Goal: Find specific page/section: Find specific page/section

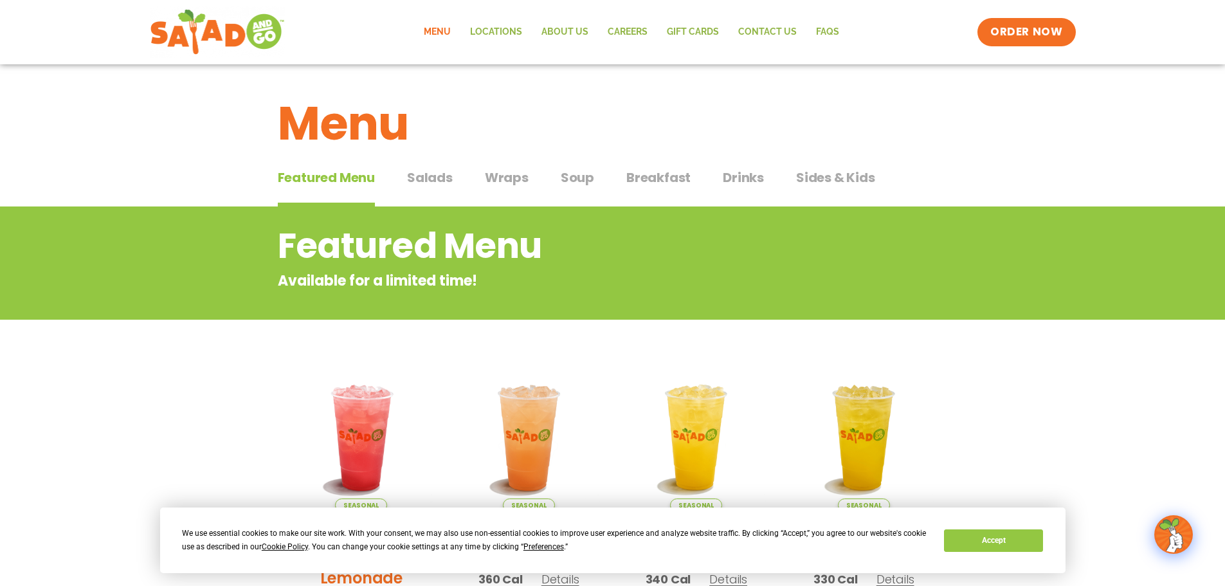
click at [446, 183] on span "Salads" at bounding box center [430, 177] width 46 height 19
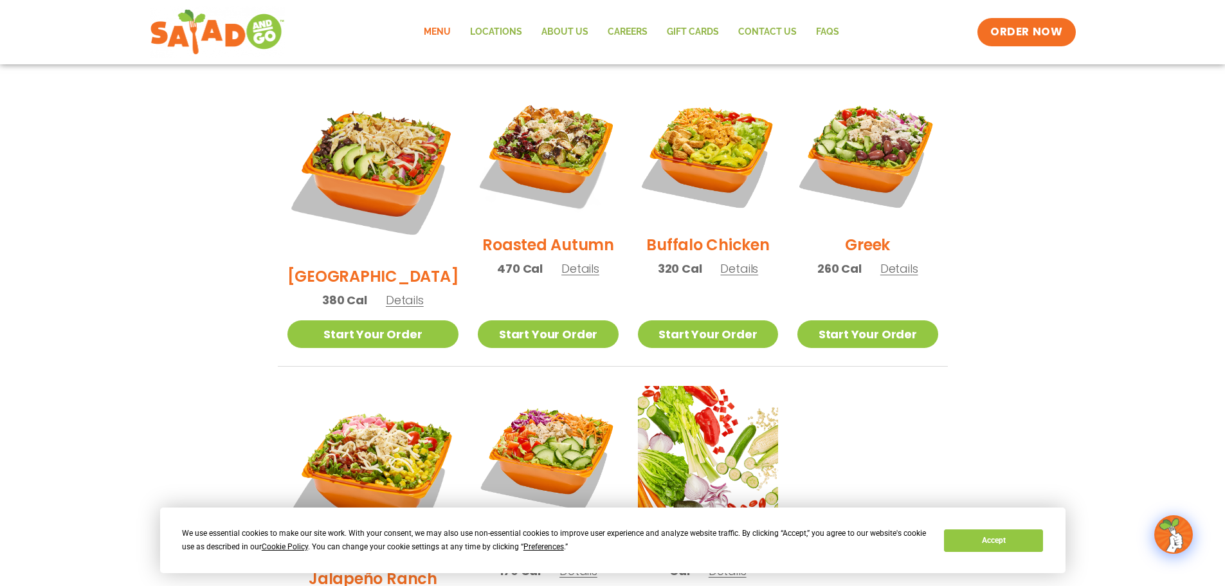
scroll to position [643, 0]
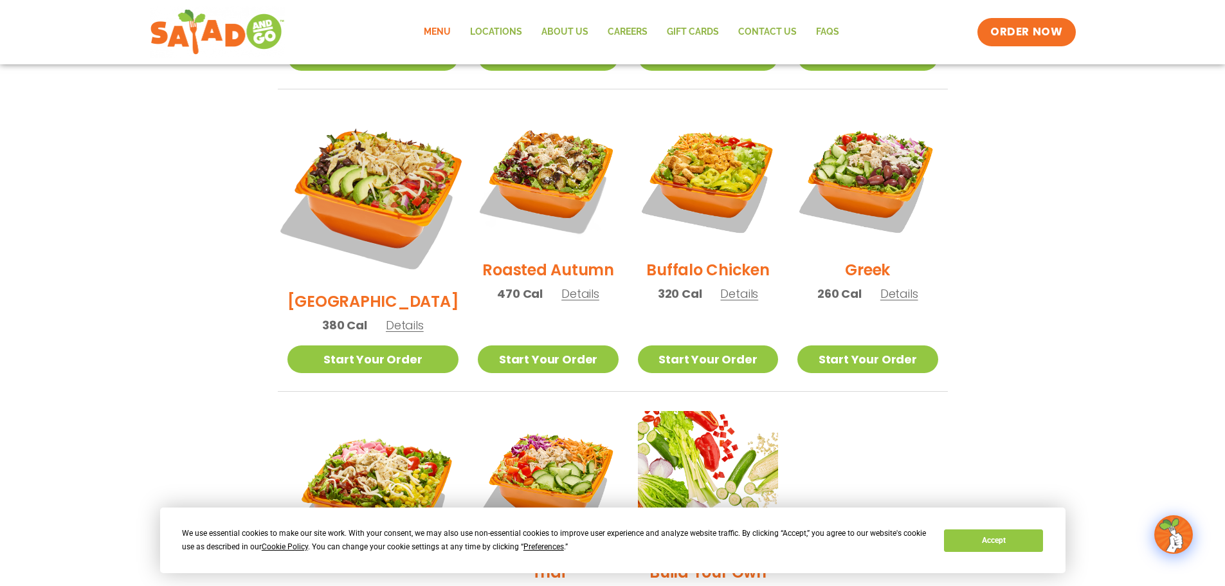
click at [371, 177] on img at bounding box center [372, 194] width 201 height 201
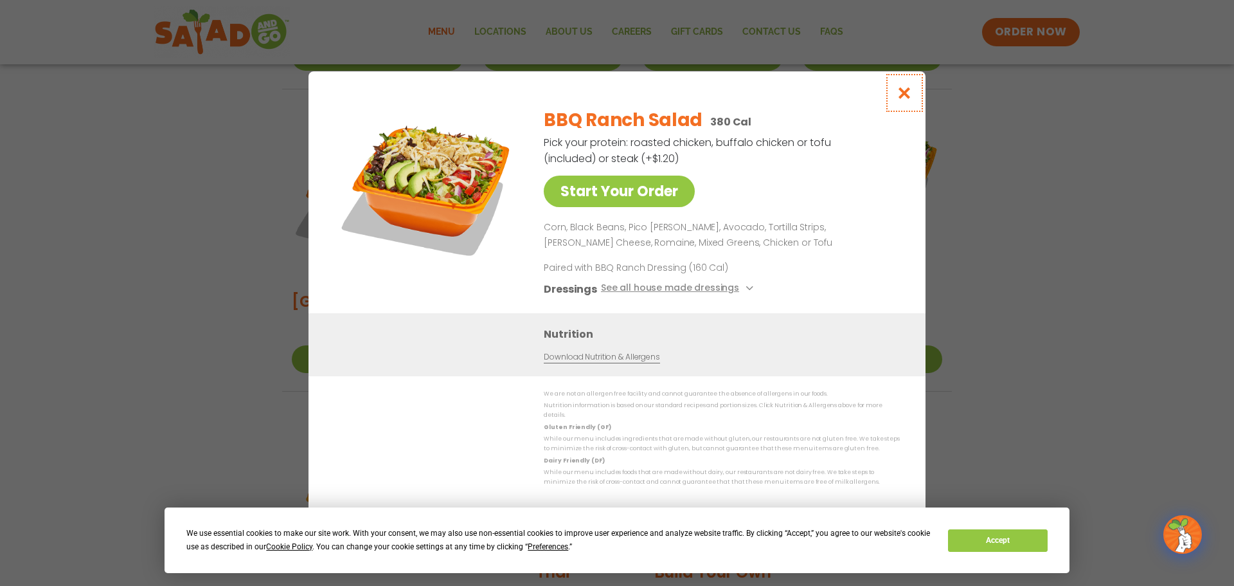
click at [904, 95] on icon "Close modal" at bounding box center [905, 93] width 16 height 14
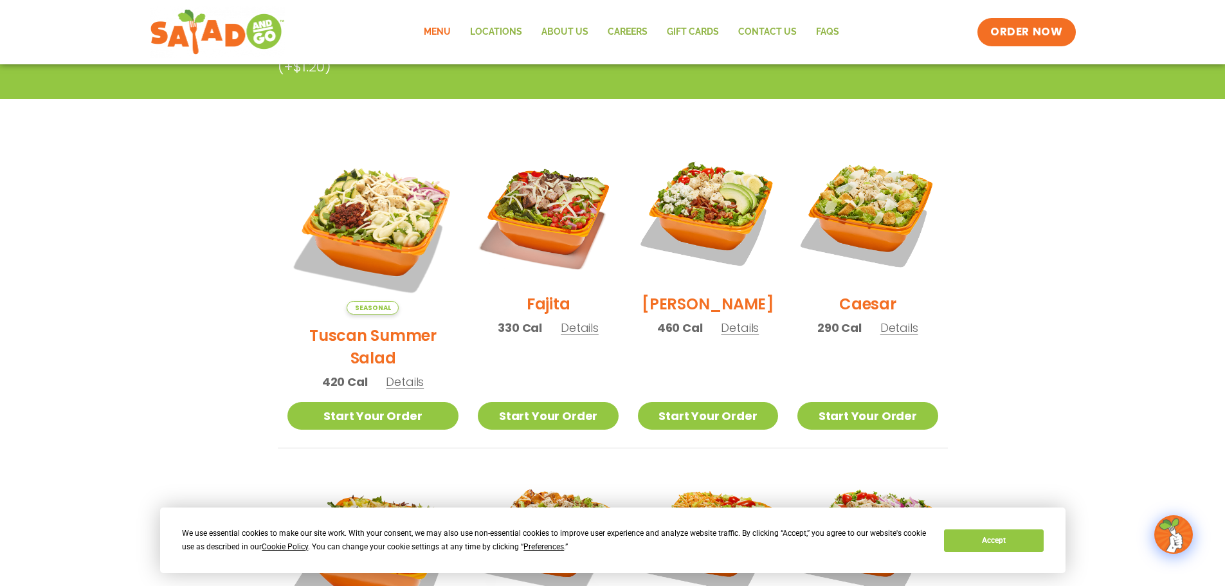
scroll to position [257, 0]
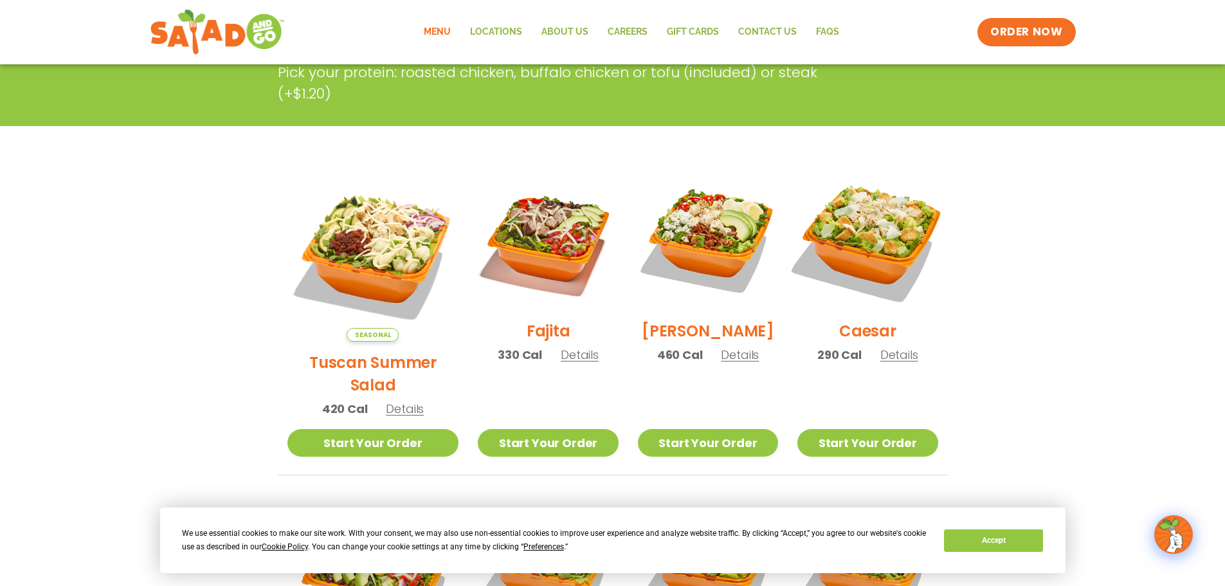
click at [897, 250] on img at bounding box center [867, 240] width 165 height 165
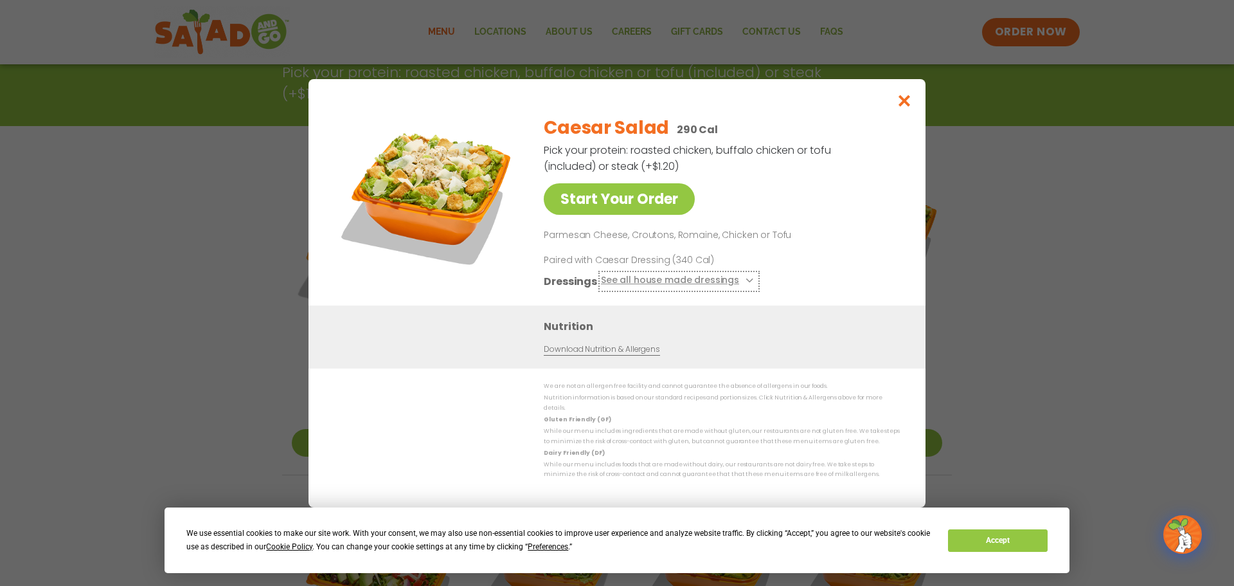
click at [737, 287] on button "See all house made dressings" at bounding box center [679, 281] width 156 height 16
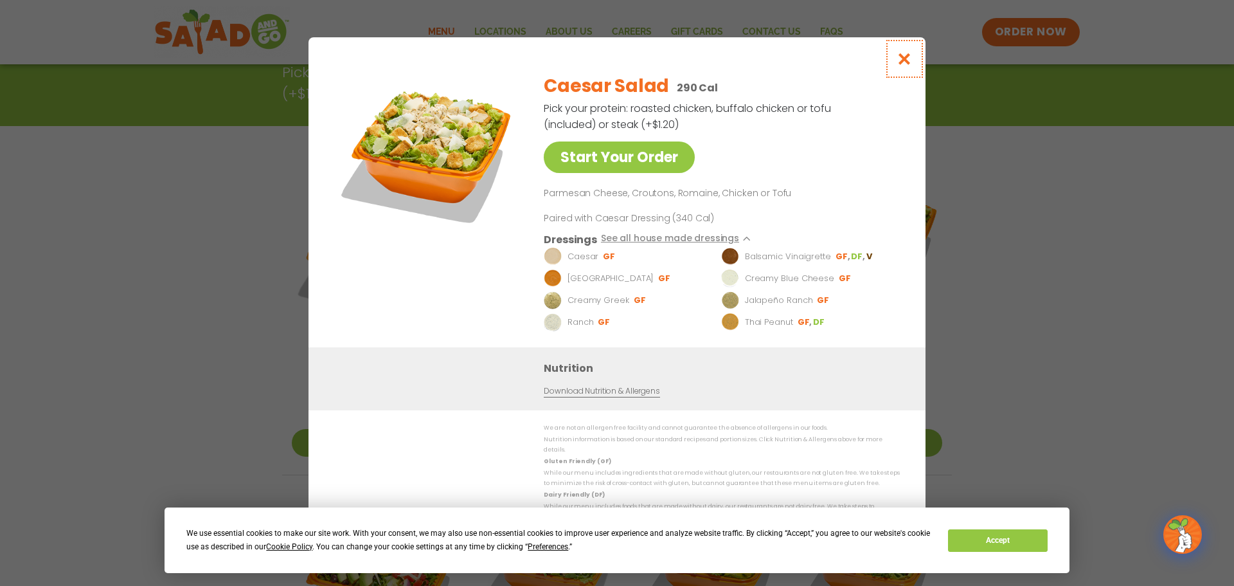
click at [901, 61] on icon "Close modal" at bounding box center [905, 59] width 16 height 14
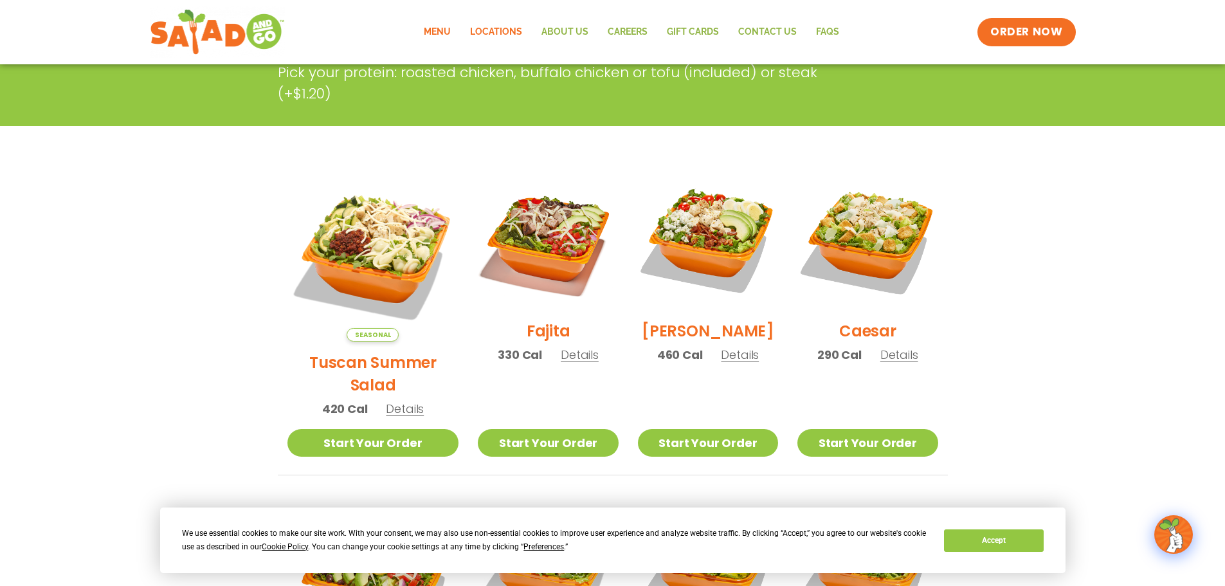
click at [502, 34] on link "Locations" at bounding box center [495, 32] width 71 height 30
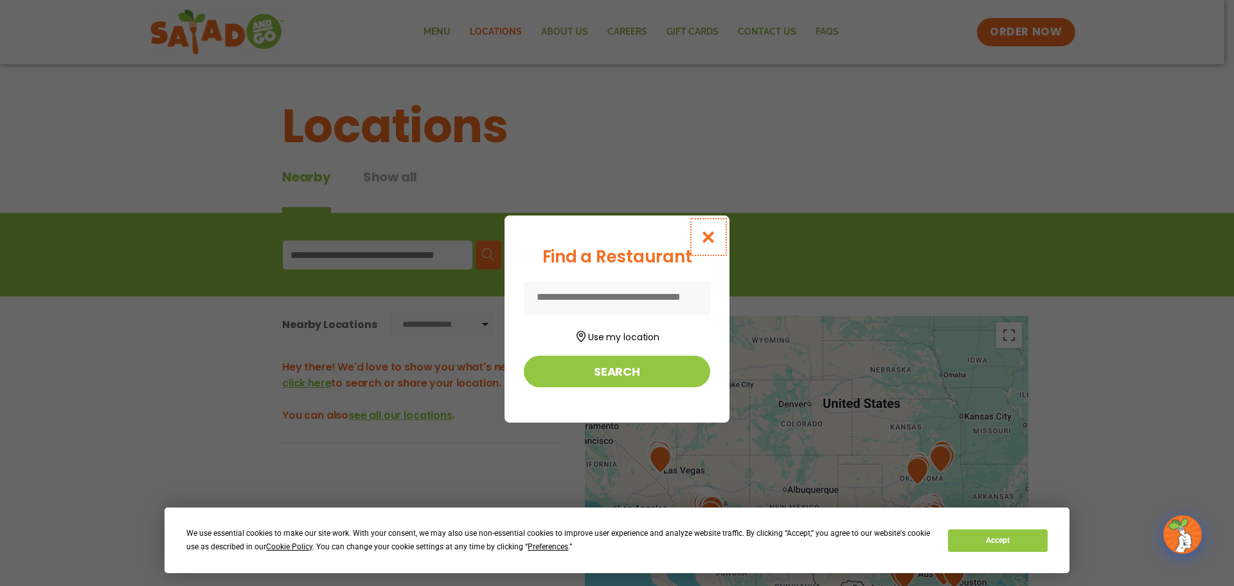
click at [706, 231] on icon "Close modal" at bounding box center [709, 237] width 16 height 14
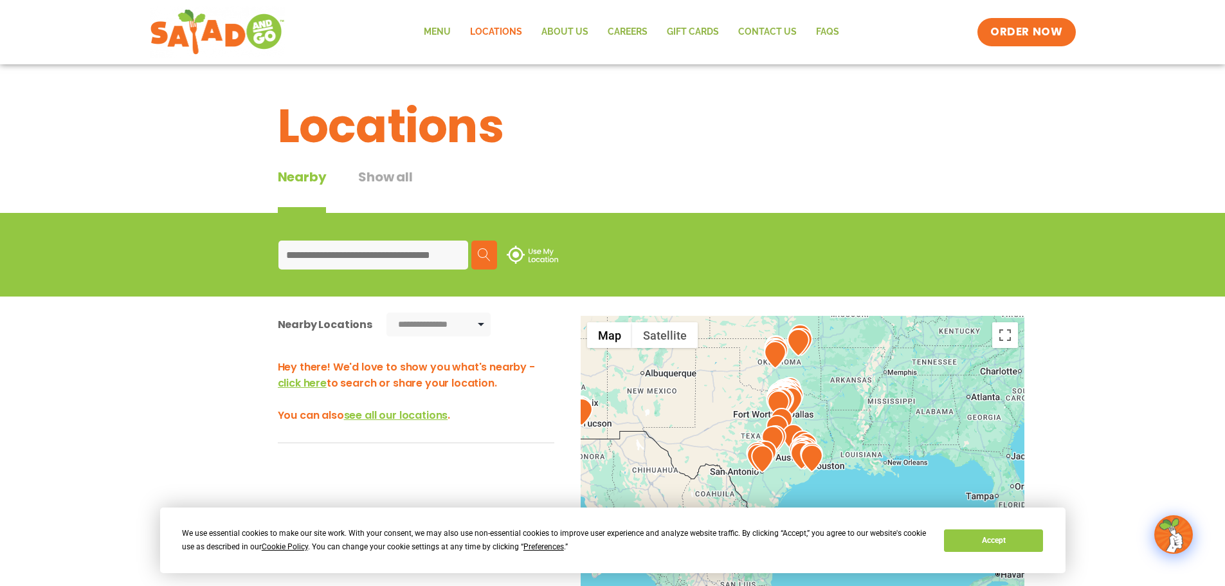
drag, startPoint x: 862, startPoint y: 481, endPoint x: 723, endPoint y: 362, distance: 182.8
click at [723, 362] on div at bounding box center [803, 529] width 444 height 426
click at [822, 369] on div at bounding box center [803, 529] width 444 height 426
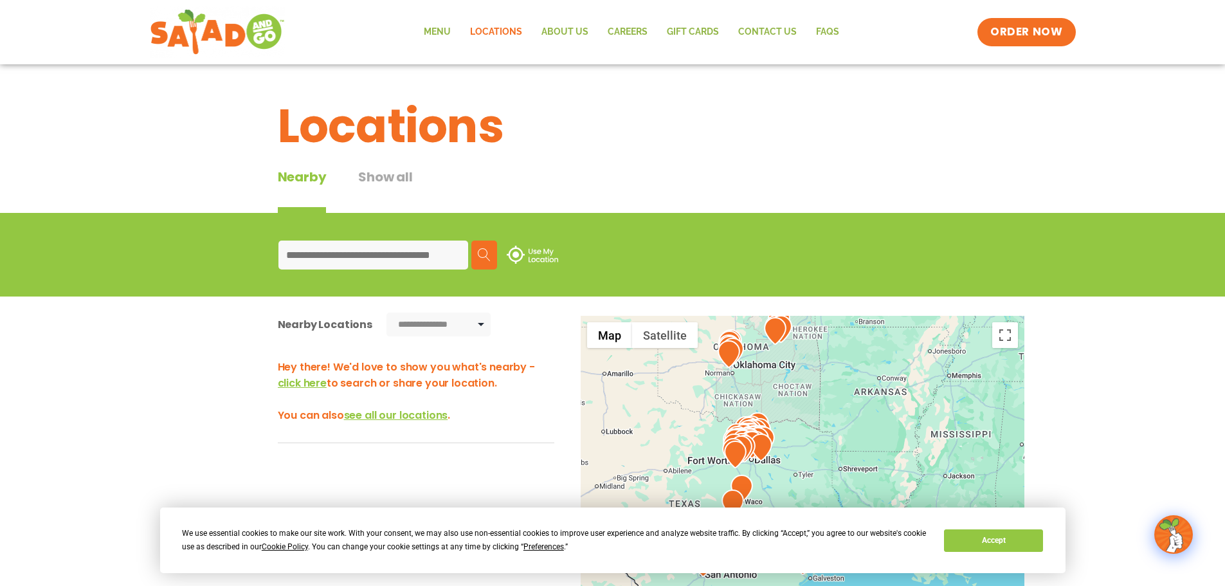
click at [776, 388] on div at bounding box center [803, 529] width 444 height 426
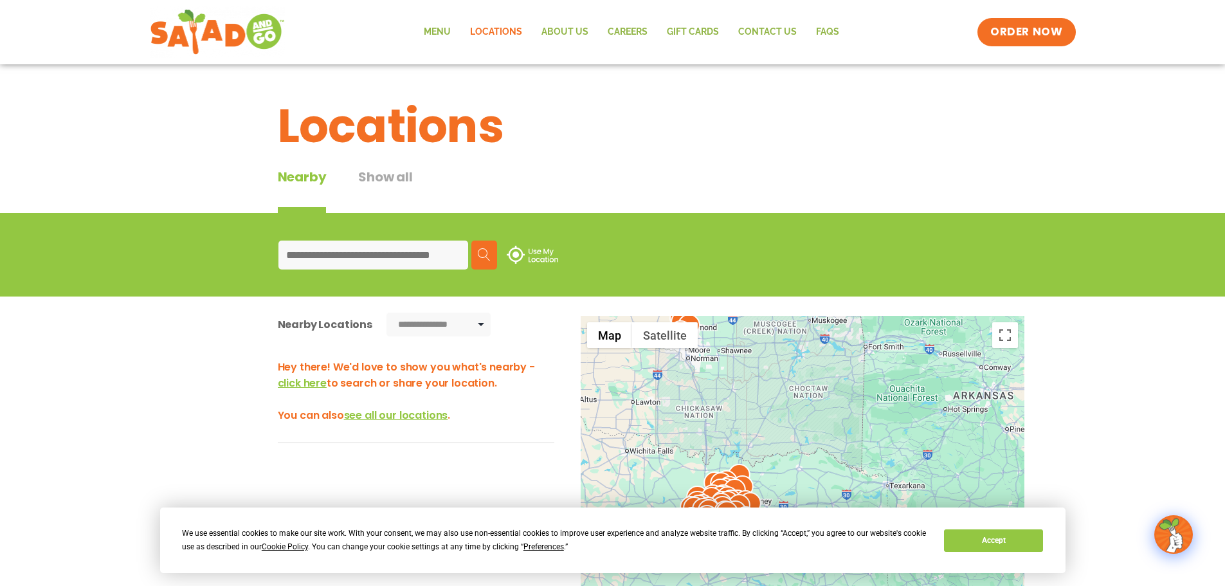
click at [674, 368] on div at bounding box center [803, 529] width 444 height 426
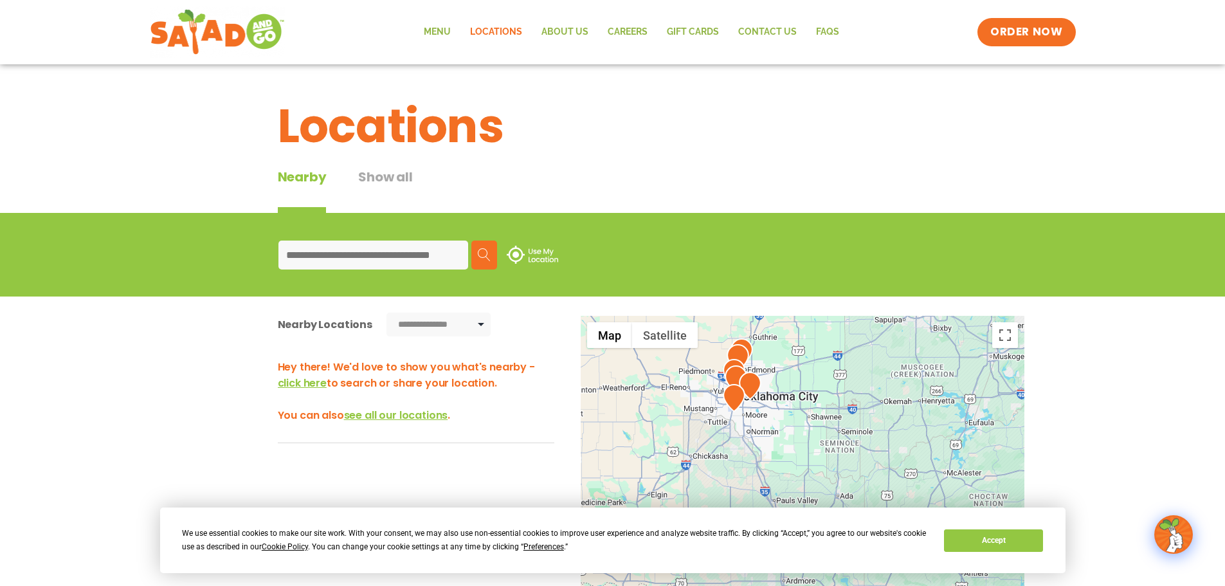
drag, startPoint x: 674, startPoint y: 368, endPoint x: 745, endPoint y: 453, distance: 110.1
click at [735, 456] on div at bounding box center [803, 529] width 444 height 426
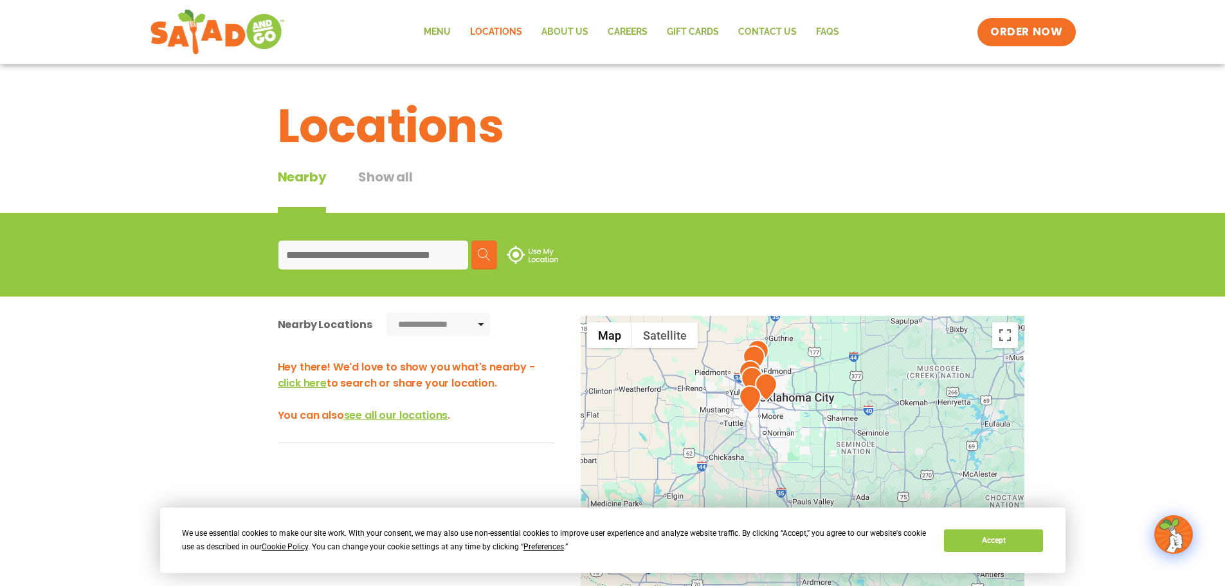
click at [797, 418] on div at bounding box center [803, 529] width 444 height 426
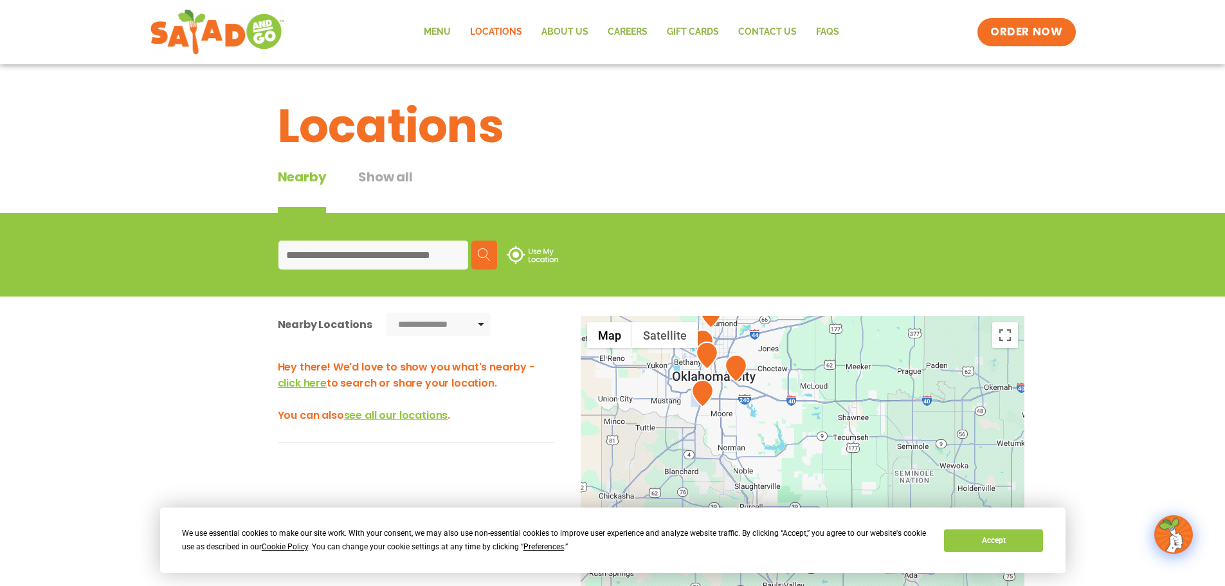
click at [736, 396] on div at bounding box center [803, 529] width 444 height 426
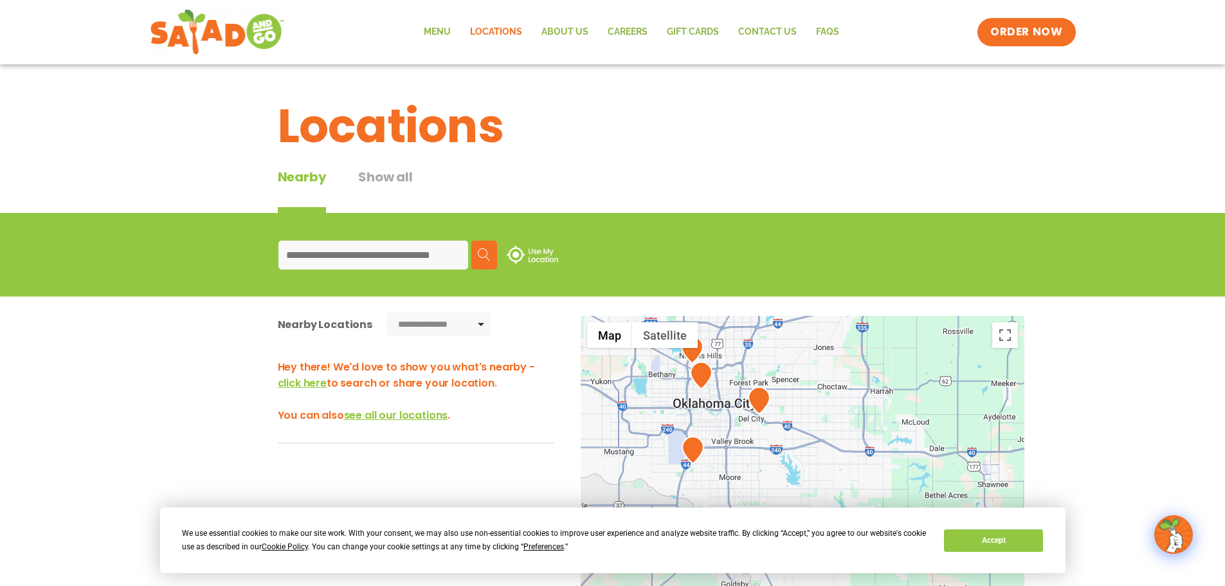
drag, startPoint x: 736, startPoint y: 391, endPoint x: 759, endPoint y: 439, distance: 53.2
click at [759, 439] on div at bounding box center [803, 529] width 444 height 426
click at [743, 435] on div at bounding box center [803, 529] width 444 height 426
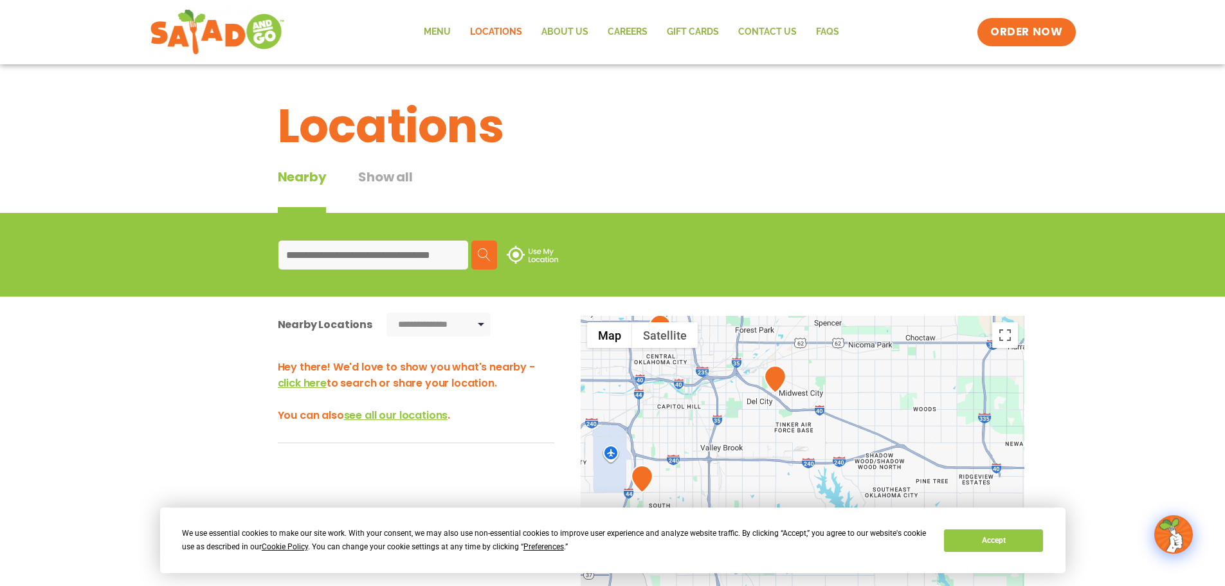
click at [772, 378] on img at bounding box center [775, 379] width 23 height 28
